Goal: Task Accomplishment & Management: Manage account settings

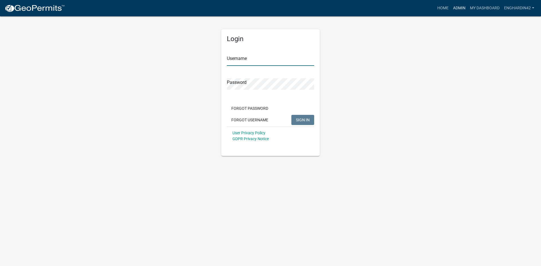
type input "EngHardin42"
click at [456, 8] on link "Admin" at bounding box center [459, 8] width 17 height 11
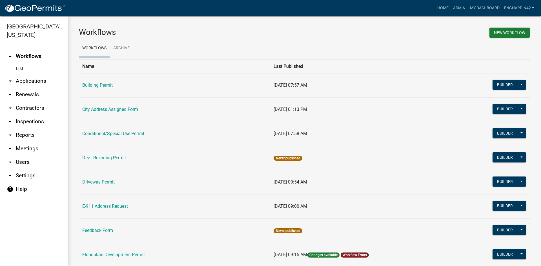
click at [96, 79] on td "Building Permit" at bounding box center [174, 85] width 191 height 24
click at [99, 83] on link "Building Permit" at bounding box center [97, 85] width 30 height 5
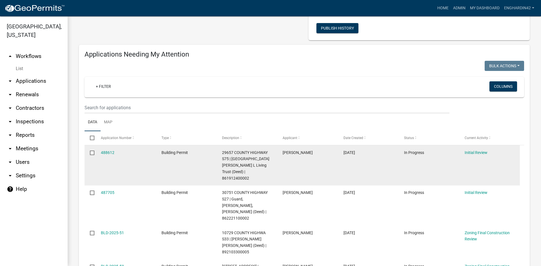
scroll to position [56, 0]
click at [111, 150] on link "488612" at bounding box center [108, 152] width 14 height 5
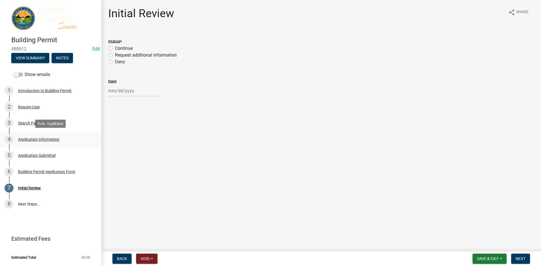
click at [42, 139] on div "Application Information" at bounding box center [38, 140] width 41 height 4
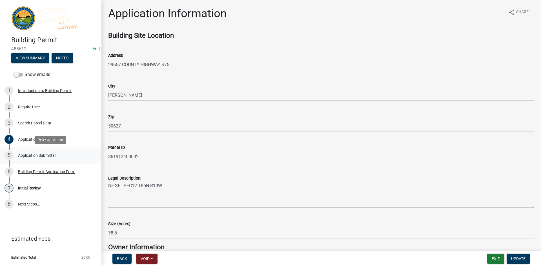
click at [41, 155] on div "Application Submittal" at bounding box center [36, 156] width 37 height 4
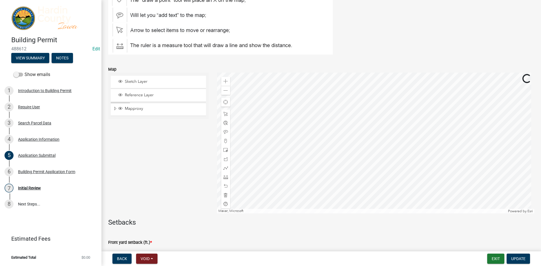
scroll to position [85, 0]
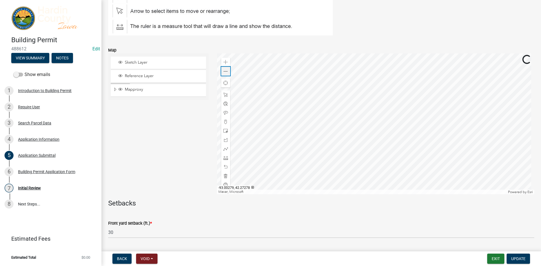
click at [224, 75] on div "Zoom out" at bounding box center [225, 71] width 9 height 9
click at [130, 76] on span "Reference Layer" at bounding box center [163, 76] width 81 height 5
click at [131, 61] on span "Sketch Layer" at bounding box center [163, 62] width 81 height 5
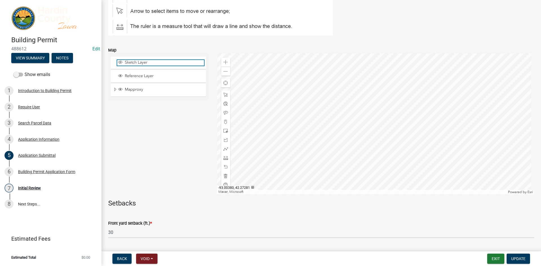
click at [131, 61] on span "Sketch Layer" at bounding box center [163, 62] width 81 height 5
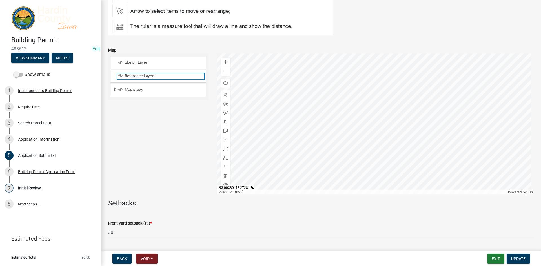
click at [142, 75] on span "Reference Layer" at bounding box center [163, 76] width 81 height 5
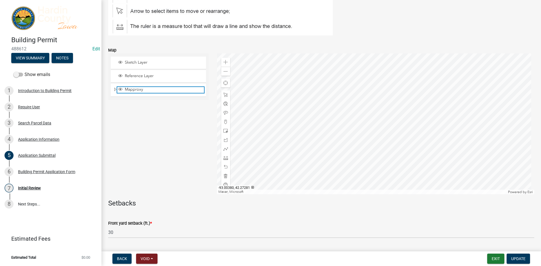
click at [137, 91] on span "Mapproxy" at bounding box center [163, 89] width 81 height 5
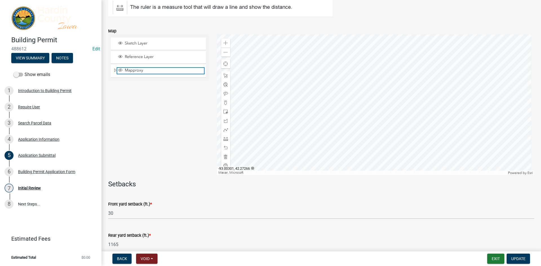
scroll to position [113, 0]
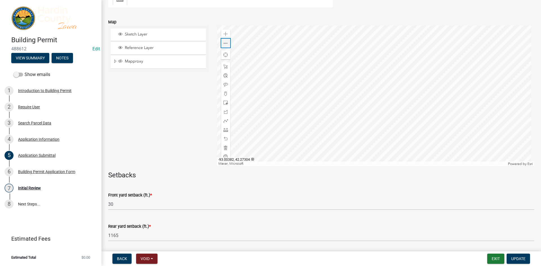
click at [226, 44] on span at bounding box center [226, 43] width 5 height 5
click at [301, 84] on div at bounding box center [376, 95] width 318 height 141
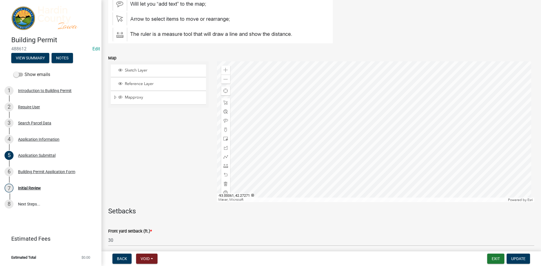
scroll to position [85, 0]
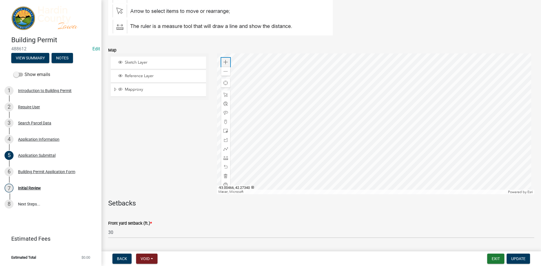
click at [224, 63] on span at bounding box center [226, 62] width 5 height 5
click at [424, 131] on div at bounding box center [376, 124] width 318 height 141
click at [224, 160] on span at bounding box center [226, 158] width 5 height 5
click at [341, 151] on div at bounding box center [376, 124] width 318 height 141
click at [355, 151] on div at bounding box center [376, 124] width 318 height 141
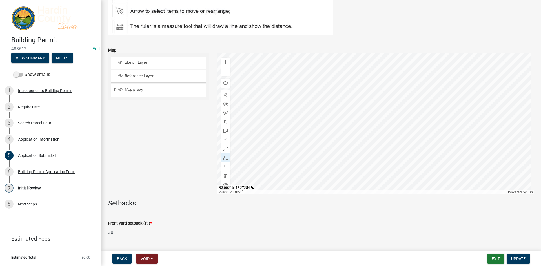
click at [355, 151] on div at bounding box center [376, 124] width 318 height 141
